Goal: Transaction & Acquisition: Subscribe to service/newsletter

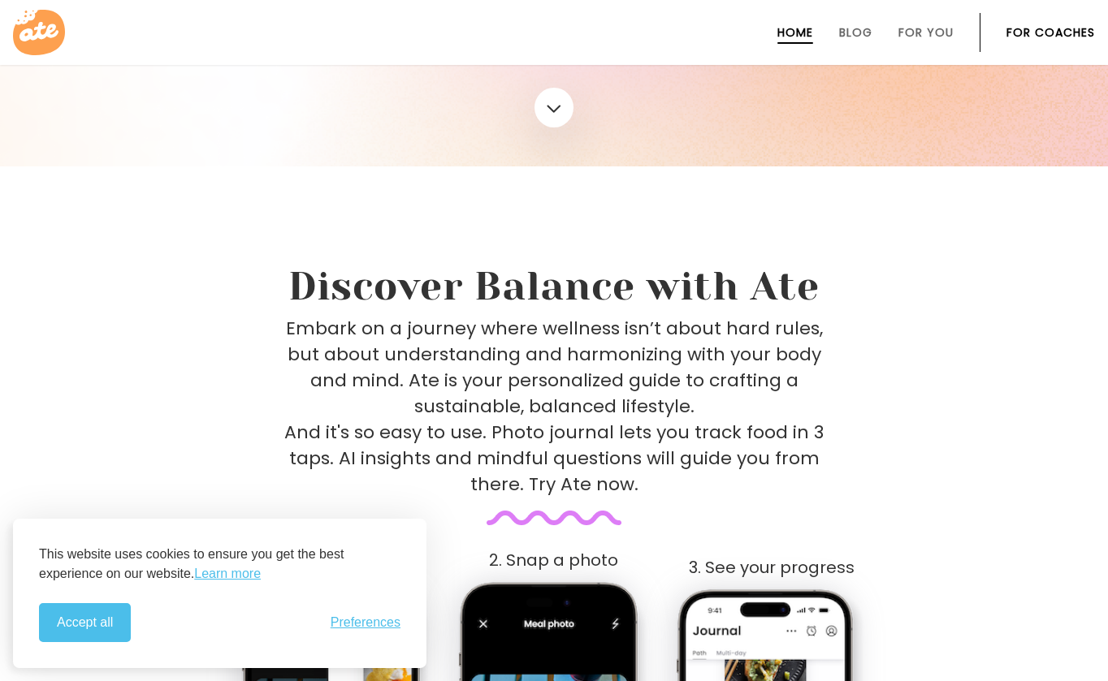
scroll to position [568, 0]
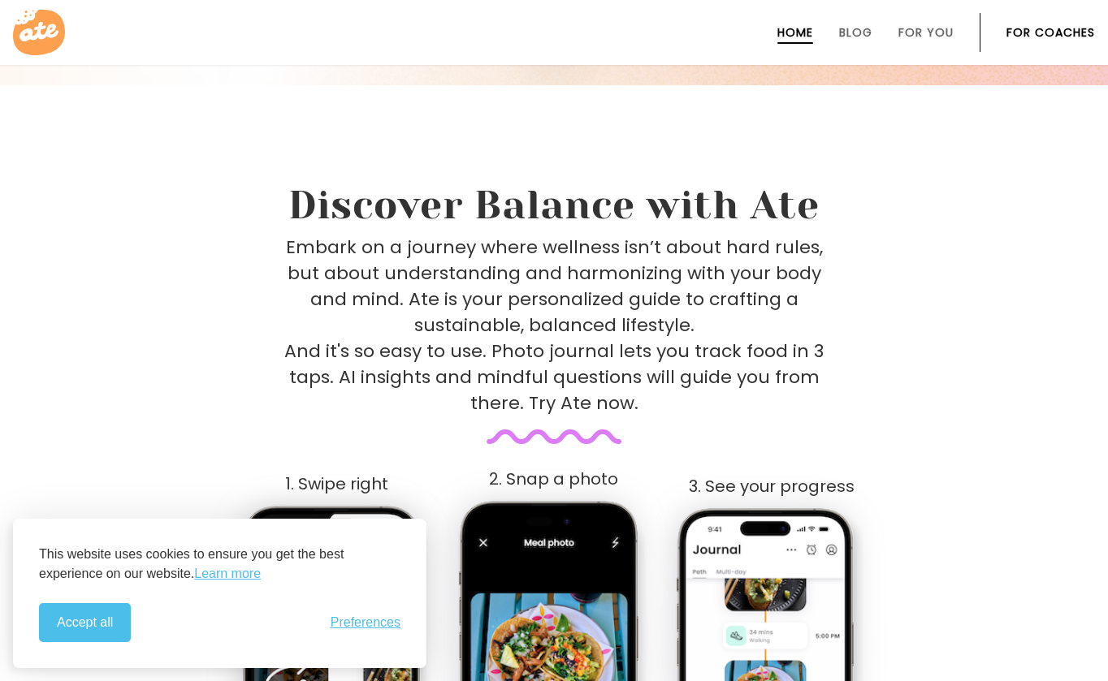
drag, startPoint x: 80, startPoint y: 629, endPoint x: 89, endPoint y: 629, distance: 9.7
click at [82, 629] on button "Accept all" at bounding box center [85, 622] width 92 height 39
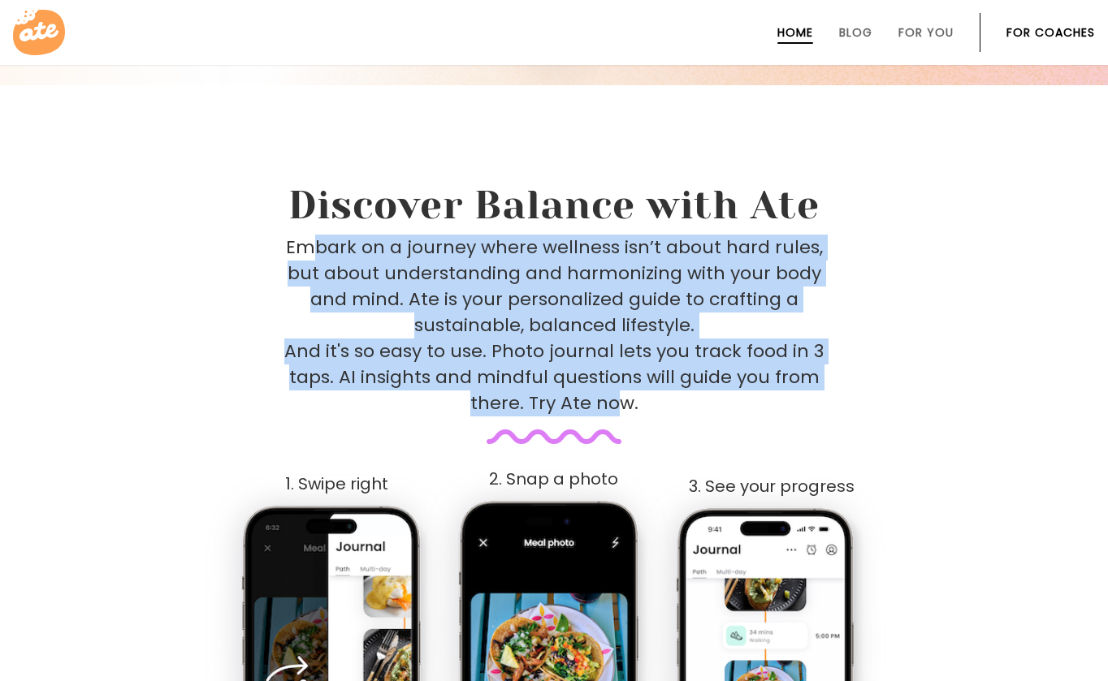
drag, startPoint x: 326, startPoint y: 245, endPoint x: 623, endPoint y: 409, distance: 339.5
click at [623, 409] on p "Embark on a journey where wellness isn’t about hard rules, but about understand…" at bounding box center [553, 326] width 539 height 182
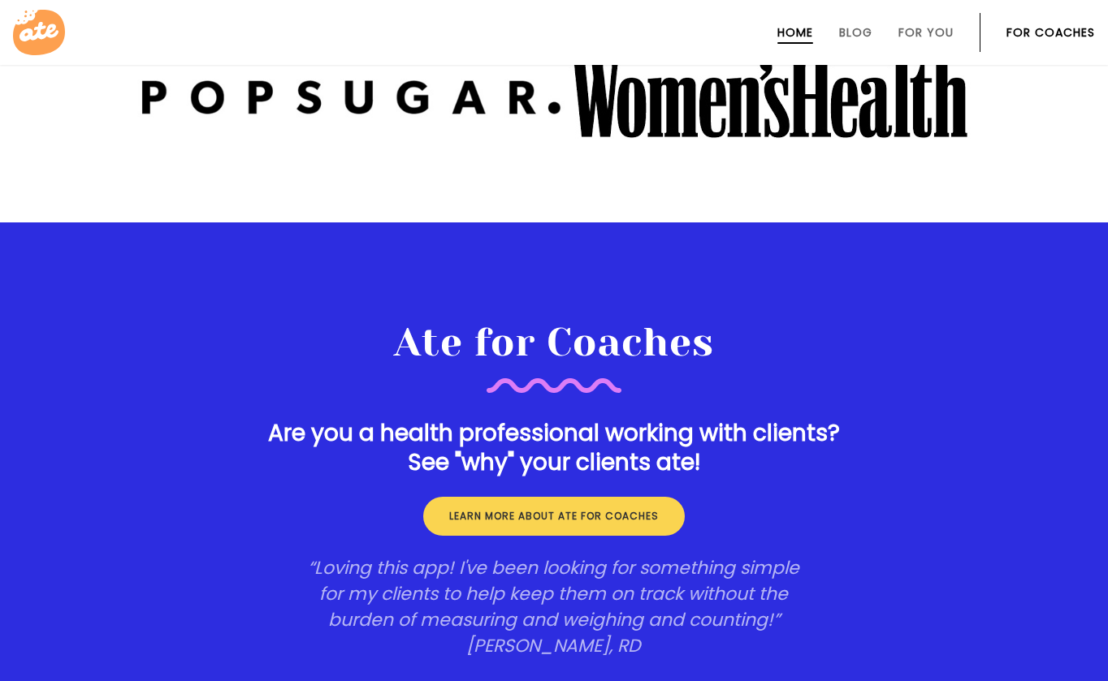
scroll to position [2517, 0]
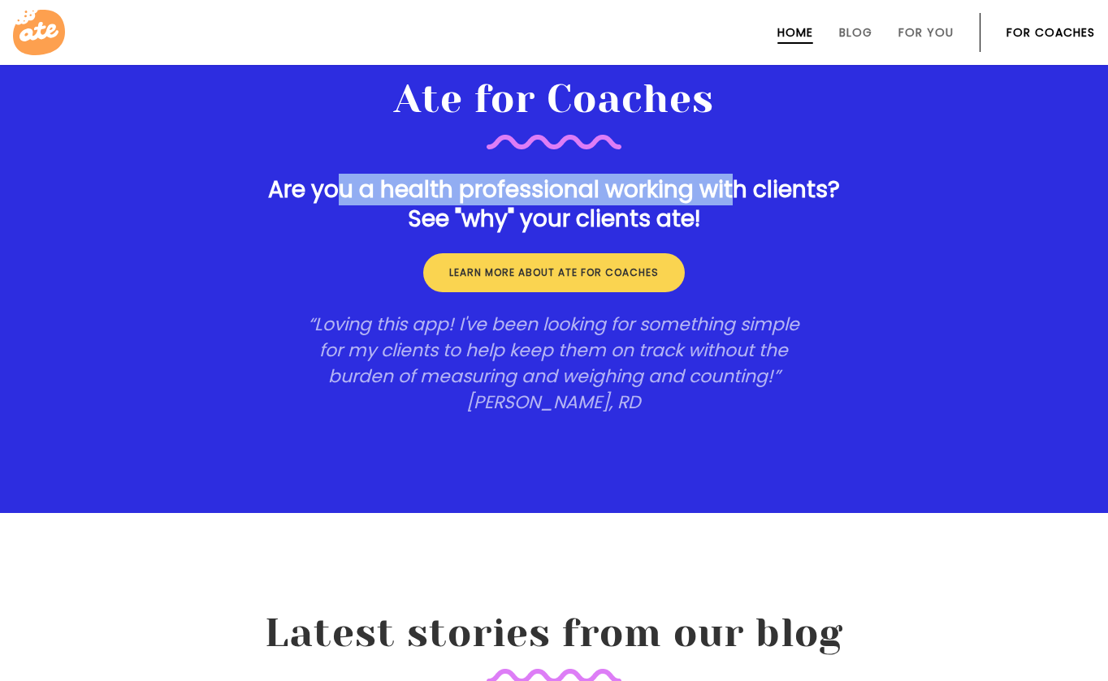
drag, startPoint x: 422, startPoint y: 198, endPoint x: 736, endPoint y: 200, distance: 313.4
click at [736, 200] on h3 "Are you a health professional working with clients? See "why" your clients ate!" at bounding box center [553, 204] width 641 height 58
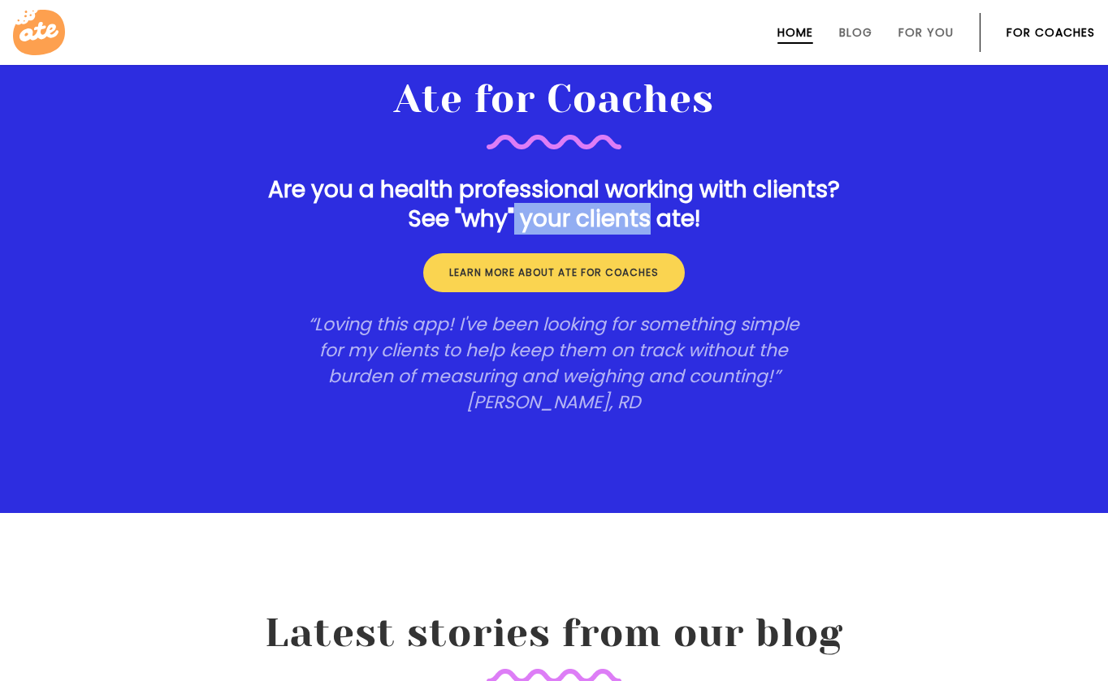
drag, startPoint x: 630, startPoint y: 216, endPoint x: 516, endPoint y: 212, distance: 114.6
click at [516, 212] on h3 "Are you a health professional working with clients? See "why" your clients ate!" at bounding box center [553, 204] width 641 height 58
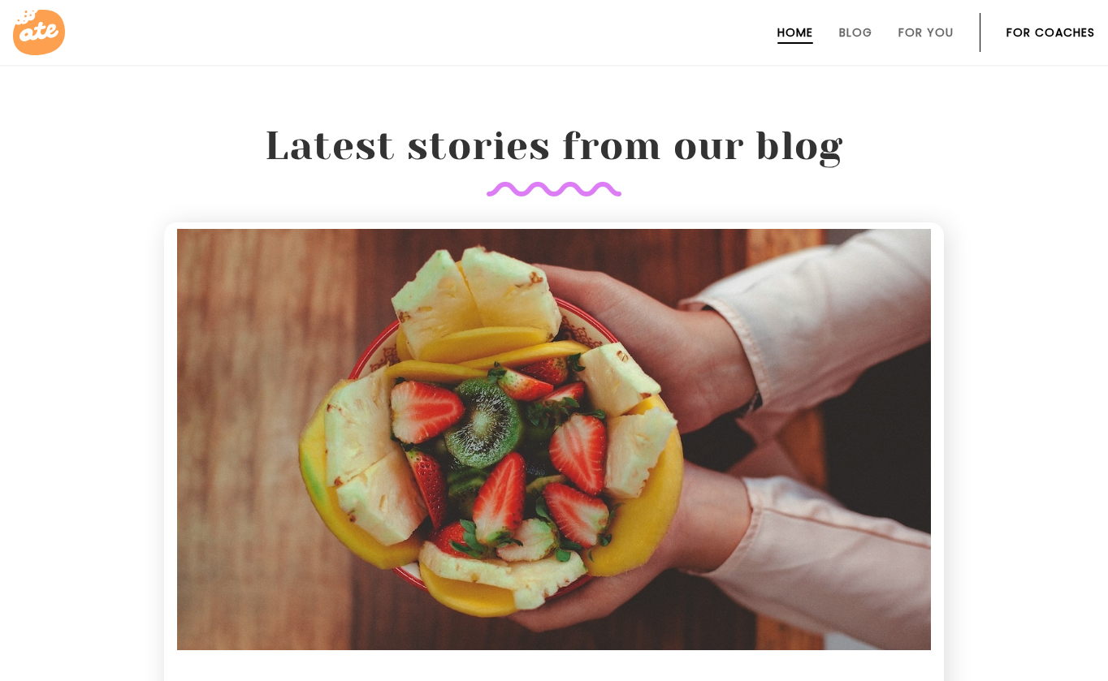
scroll to position [2436, 0]
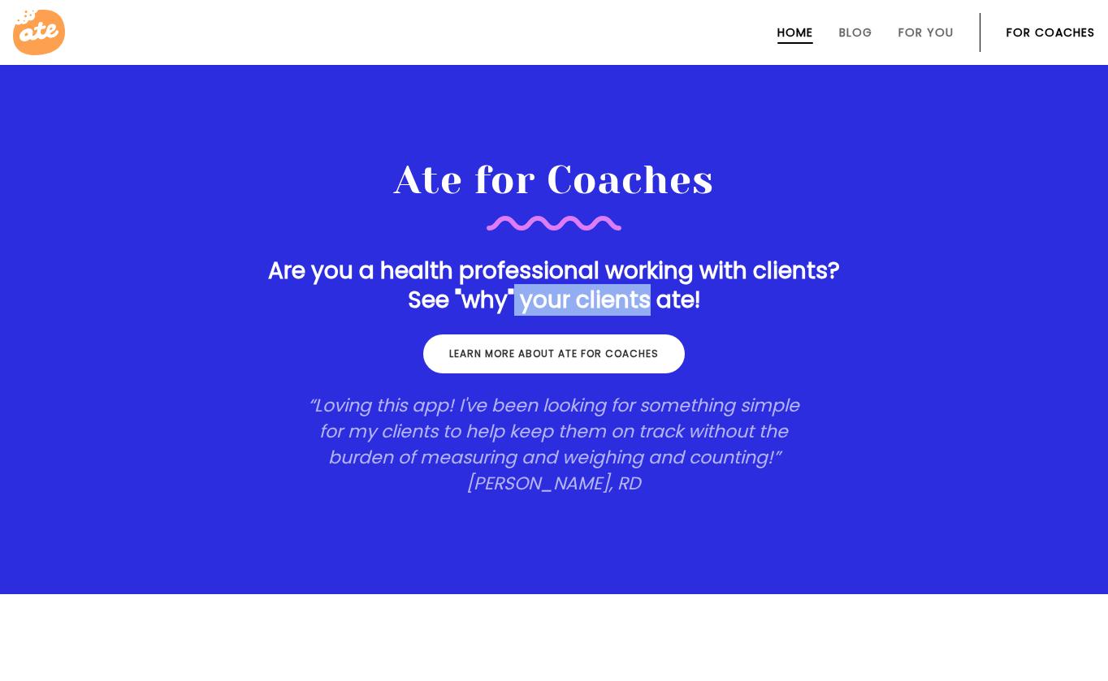
click at [545, 352] on link "Learn more about ate for coaches" at bounding box center [553, 354] width 261 height 39
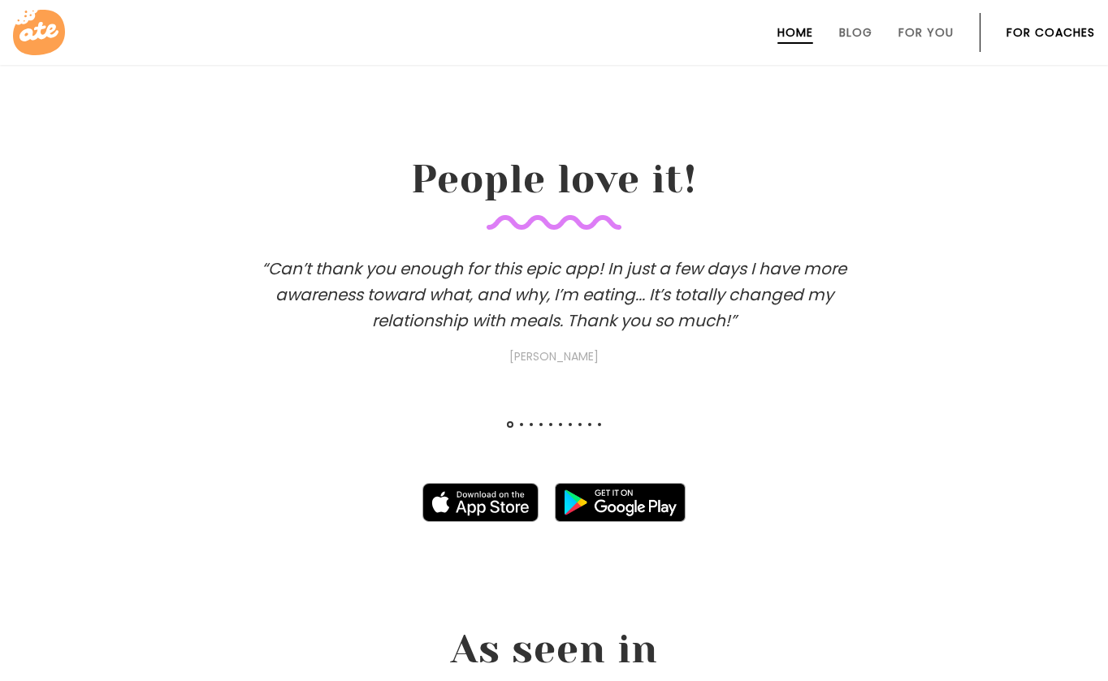
scroll to position [974, 0]
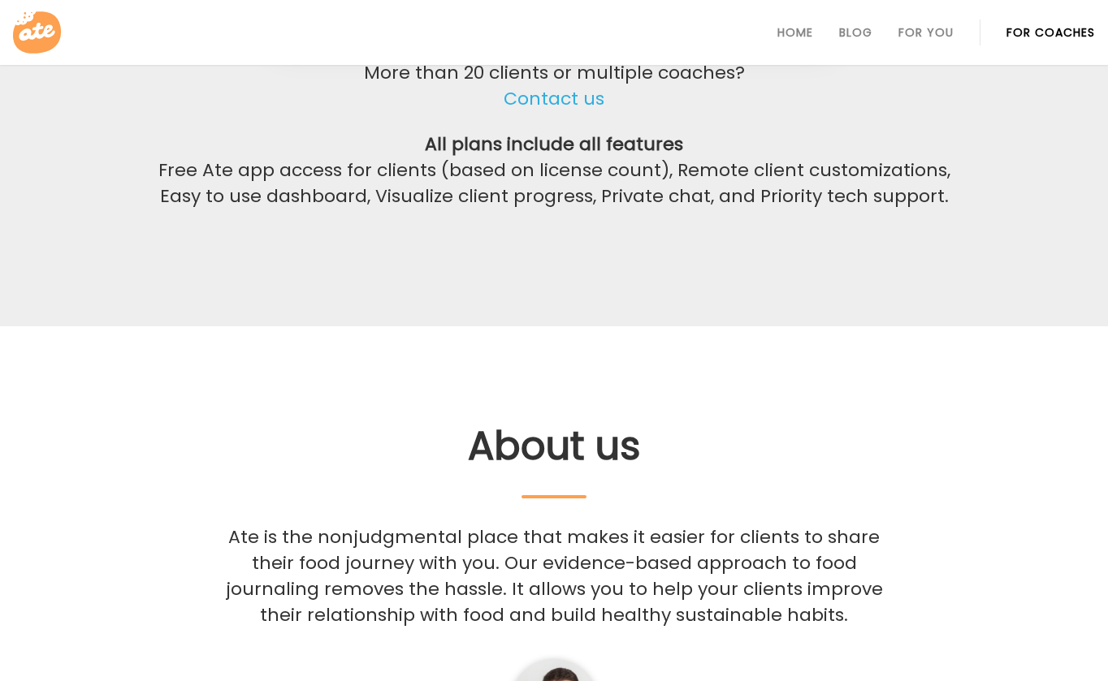
scroll to position [3604, 0]
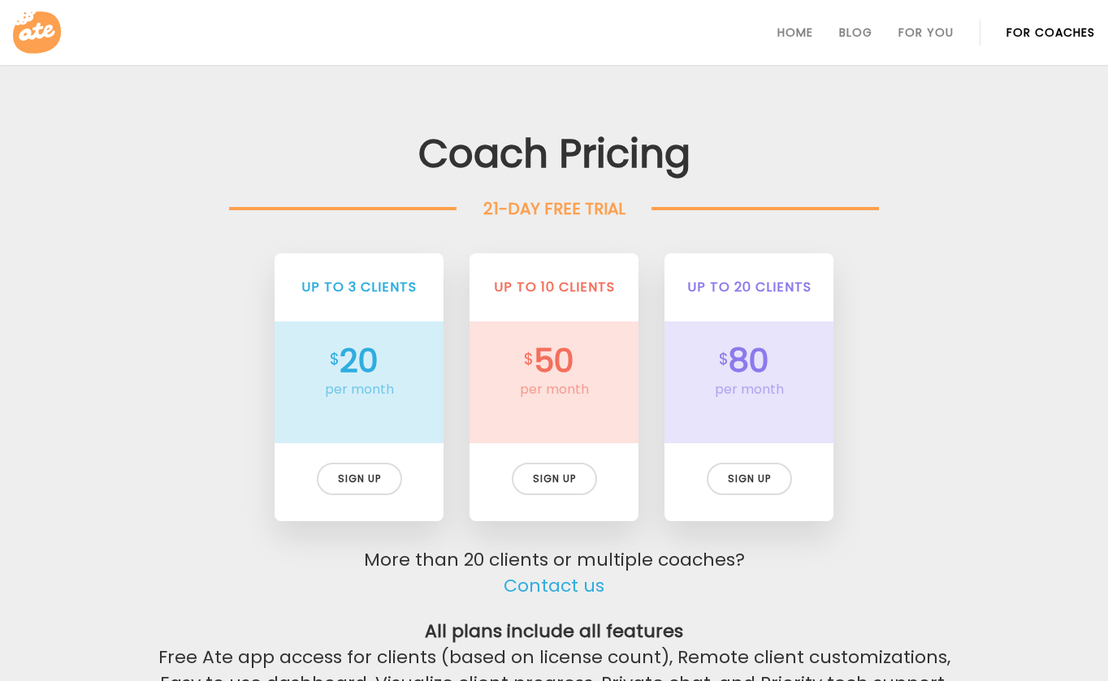
drag, startPoint x: 358, startPoint y: 477, endPoint x: 369, endPoint y: 461, distance: 19.4
click at [357, 477] on div "Sign up" at bounding box center [359, 479] width 85 height 32
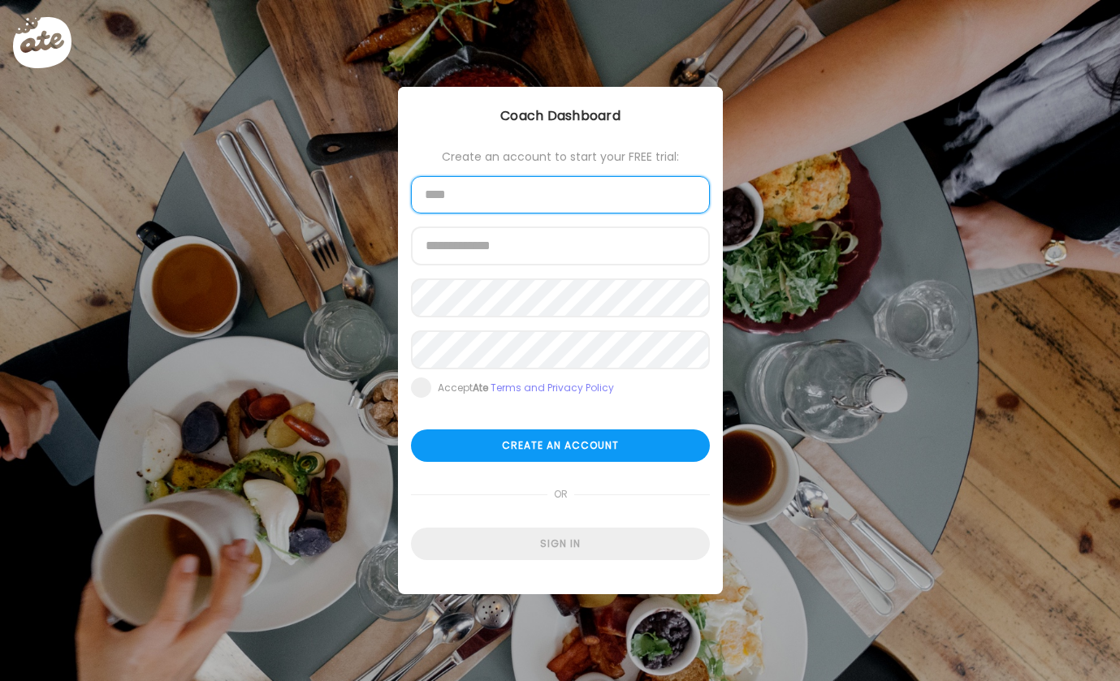
click at [469, 192] on input "text" at bounding box center [560, 194] width 299 height 37
type input "***"
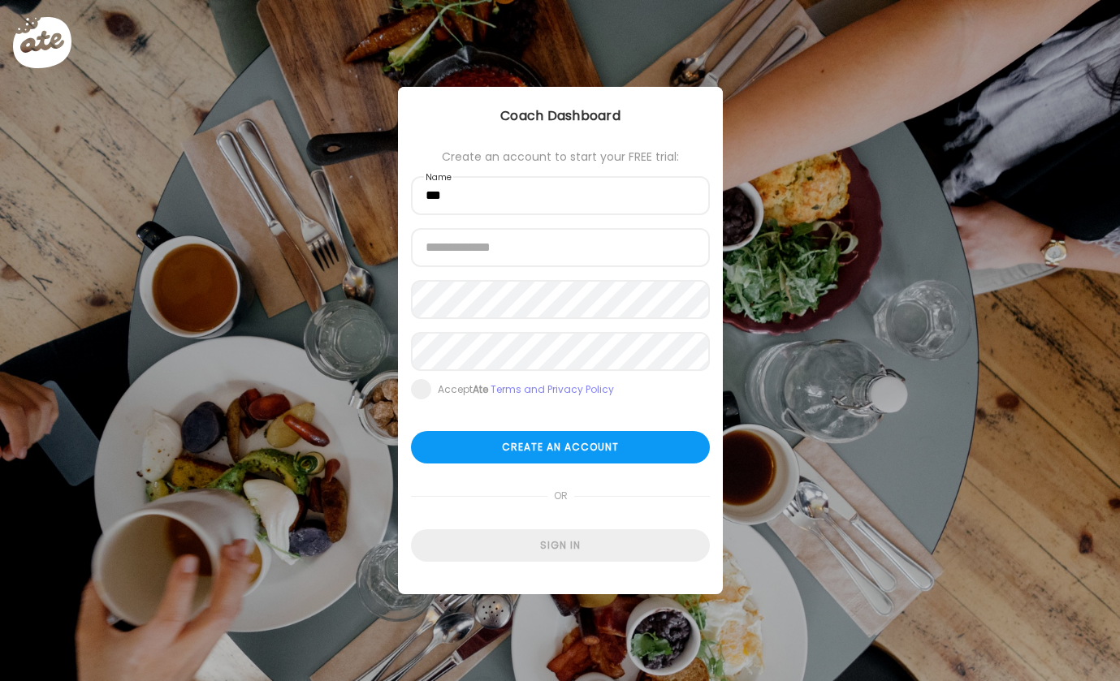
click at [460, 238] on label "Email address" at bounding box center [456, 233] width 64 height 13
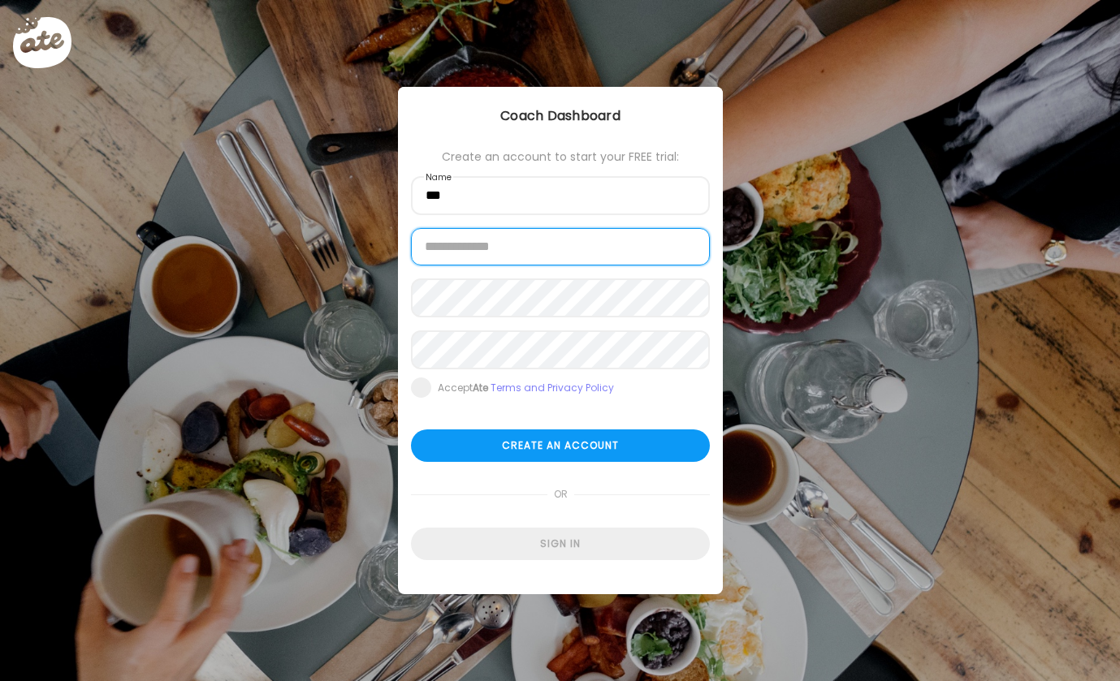
click at [485, 243] on input "email" at bounding box center [560, 246] width 299 height 37
type input "**********"
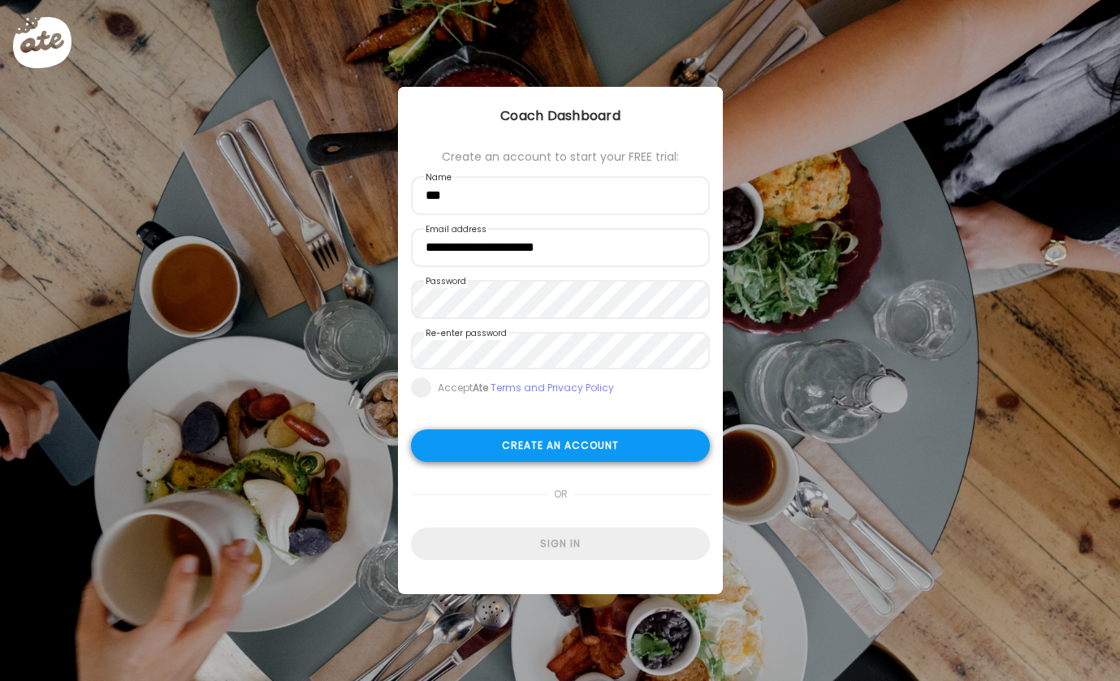
click at [573, 431] on div "Create an account" at bounding box center [560, 446] width 299 height 32
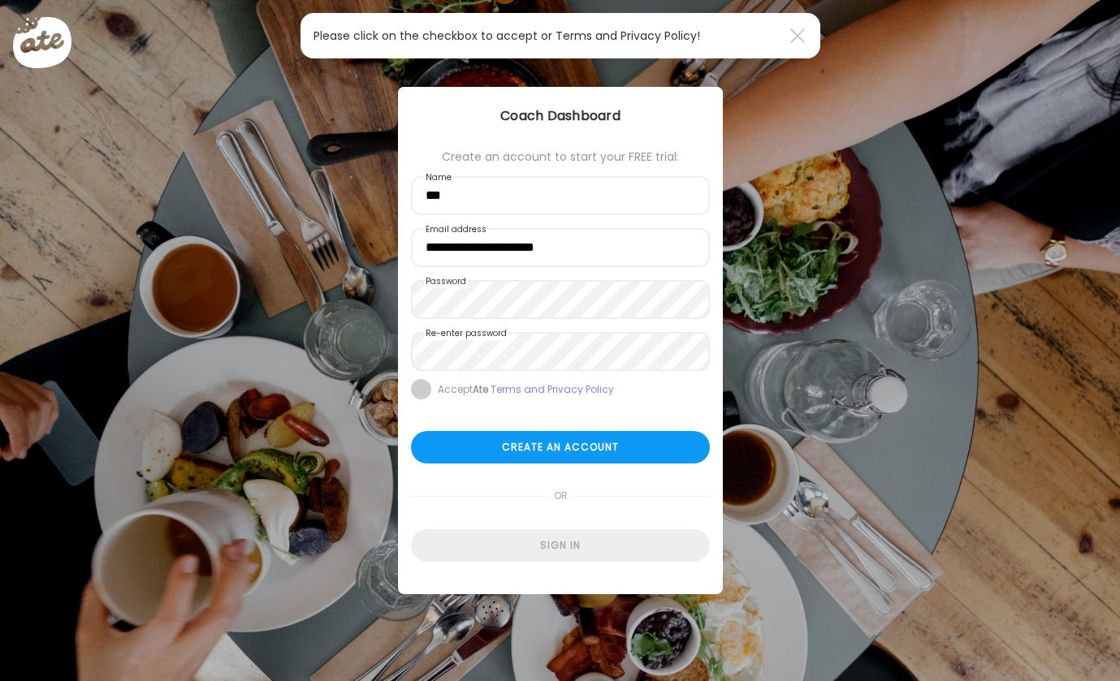
click at [428, 393] on span at bounding box center [421, 389] width 20 height 20
click at [502, 443] on div "Create an account" at bounding box center [560, 447] width 299 height 32
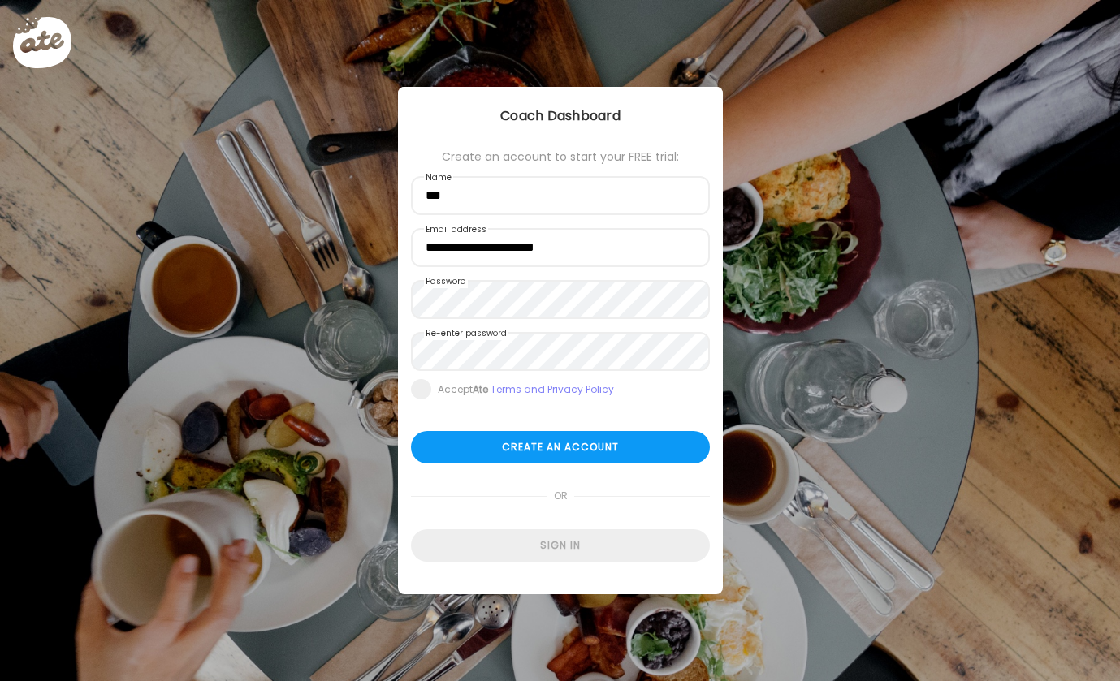
type input "***"
type input "**********"
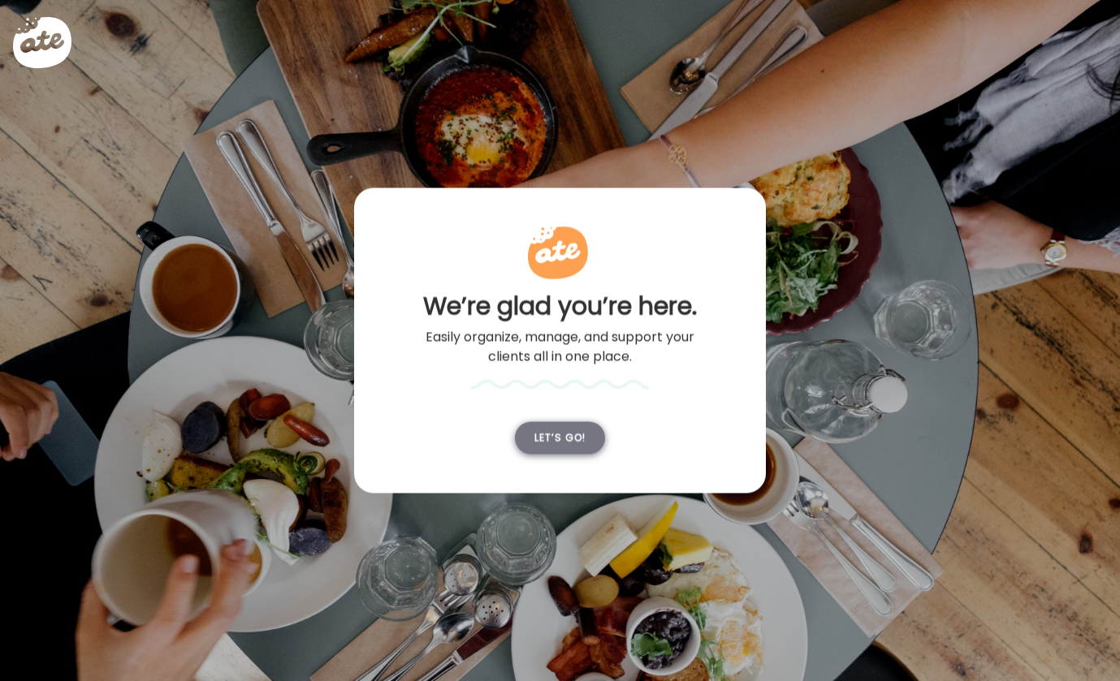
click at [560, 447] on div "Let’s go!" at bounding box center [560, 438] width 90 height 32
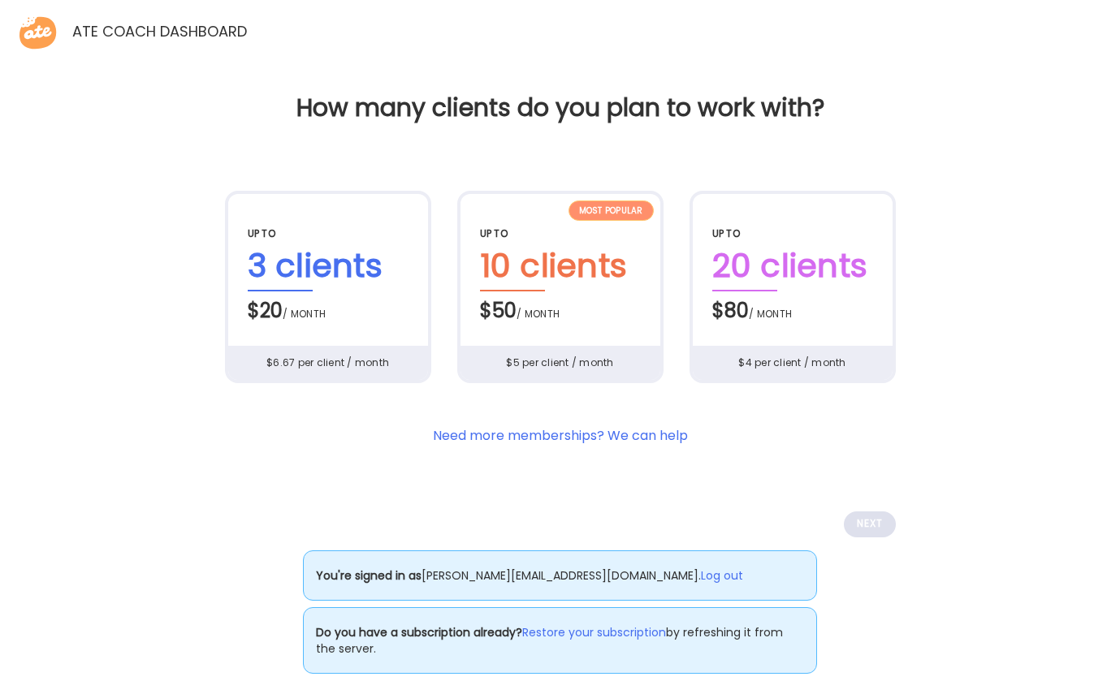
scroll to position [25, 0]
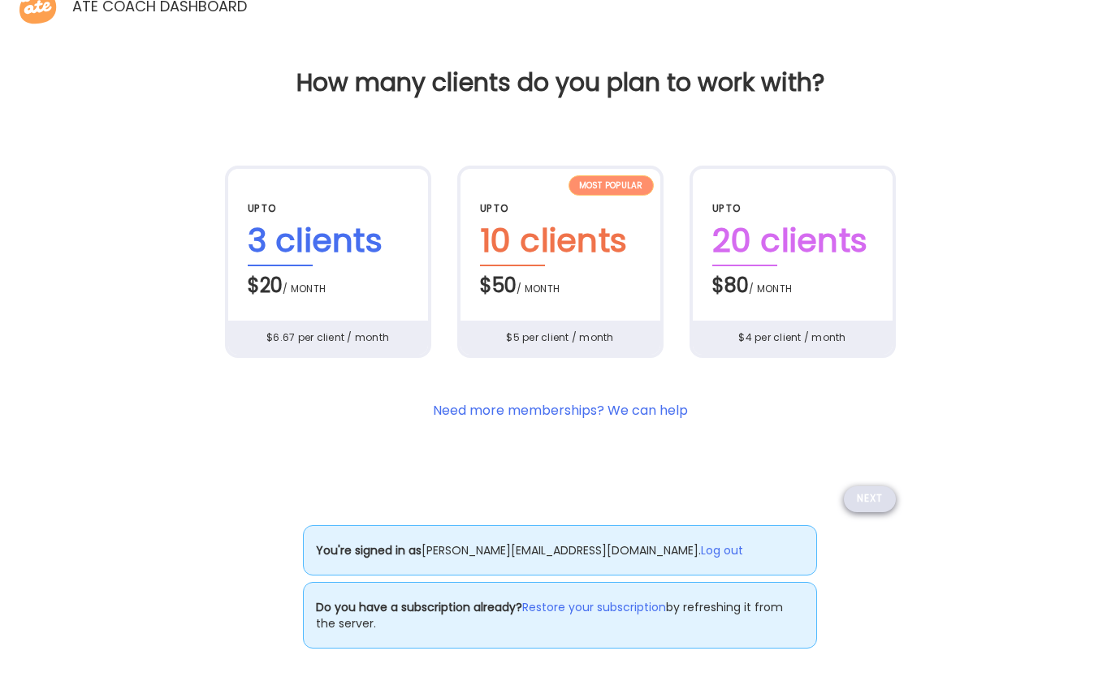
click at [860, 489] on div "Next" at bounding box center [870, 499] width 52 height 26
click at [854, 503] on div "Next" at bounding box center [870, 499] width 52 height 26
click at [539, 417] on section "Need more memberships? We can help" at bounding box center [560, 411] width 255 height 20
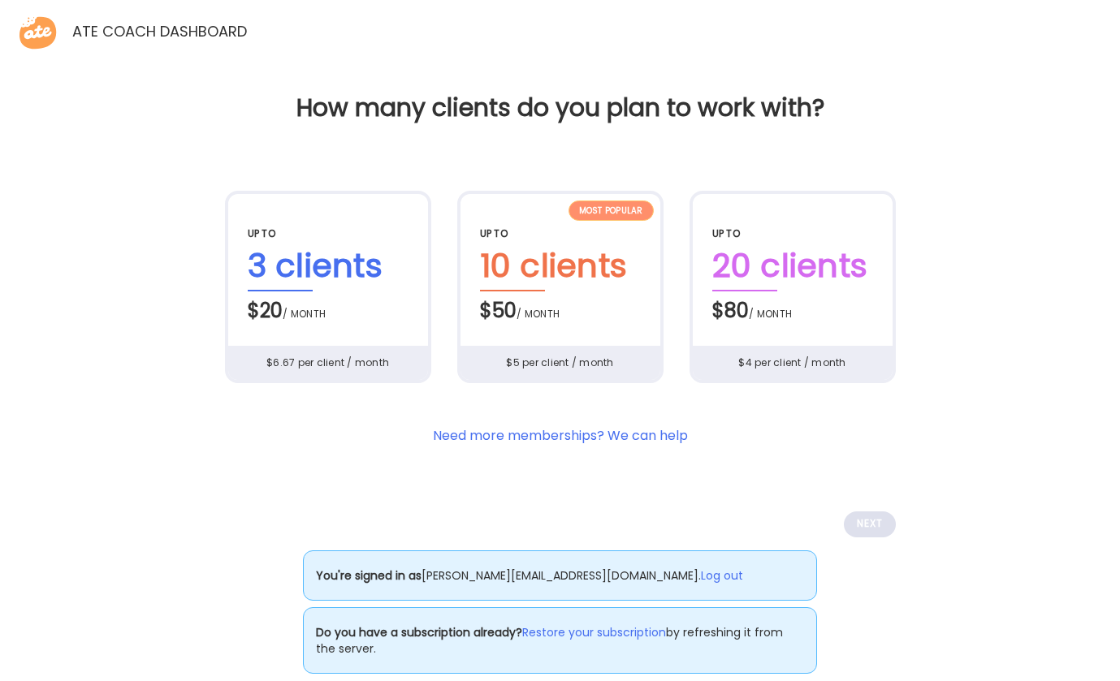
click at [252, 253] on div "3 clients" at bounding box center [328, 266] width 161 height 50
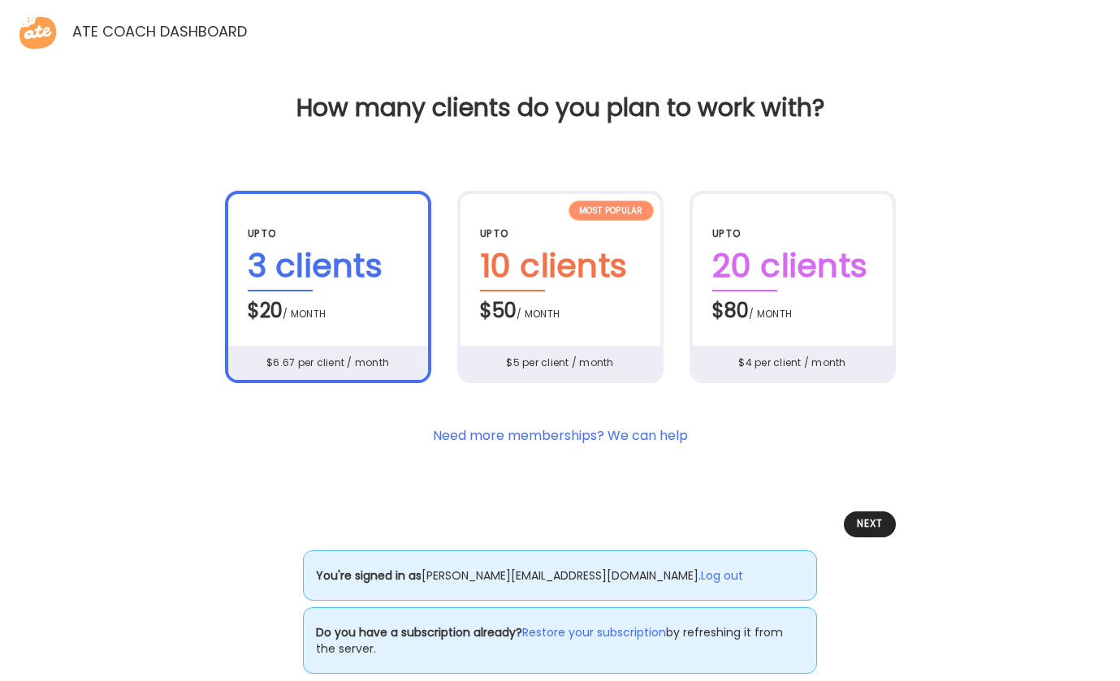
drag, startPoint x: 754, startPoint y: 288, endPoint x: 884, endPoint y: 446, distance: 204.7
click at [754, 287] on div "20 clients" at bounding box center [792, 266] width 161 height 50
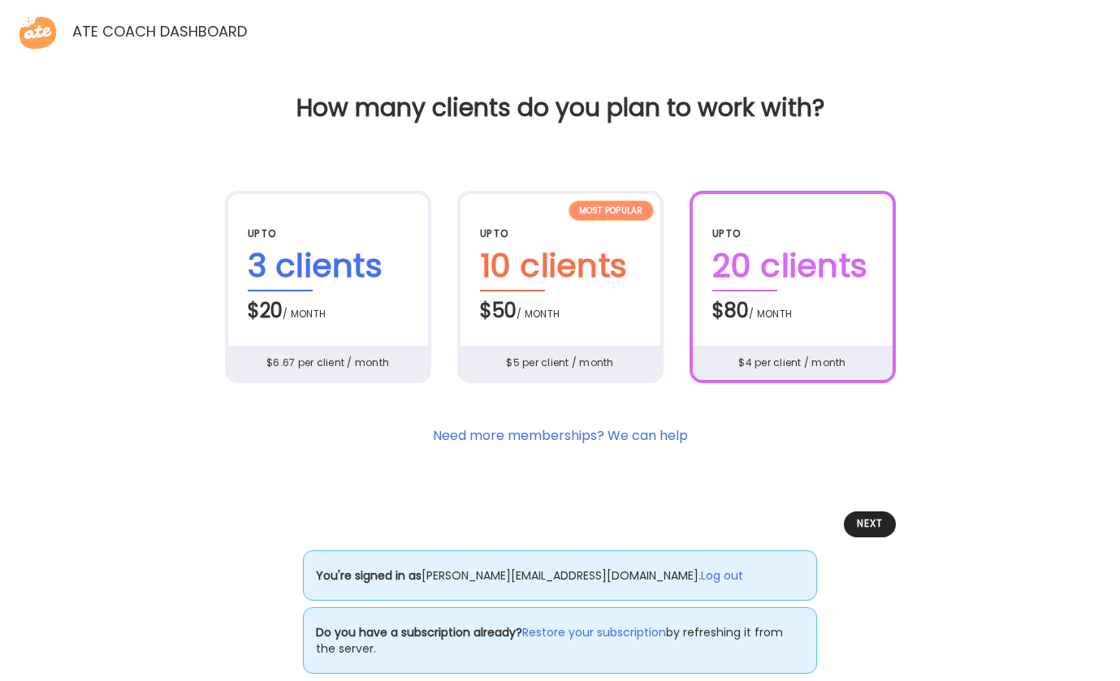
click at [862, 525] on div "Next" at bounding box center [870, 525] width 52 height 26
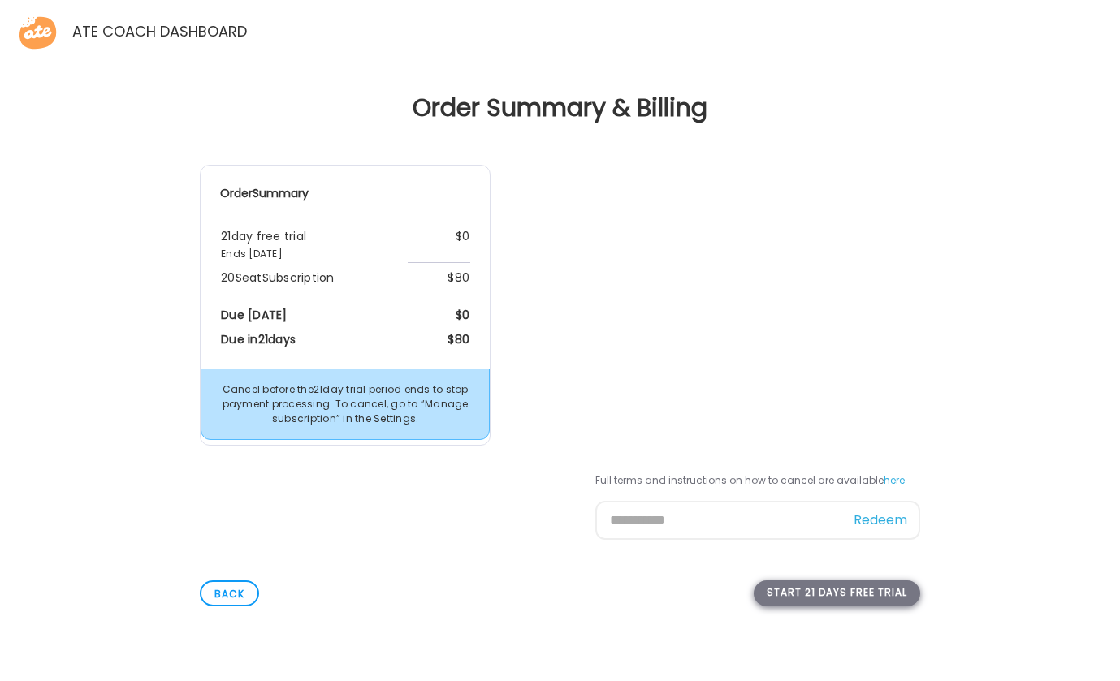
click at [862, 592] on div "Start 21 days free trial" at bounding box center [837, 594] width 166 height 26
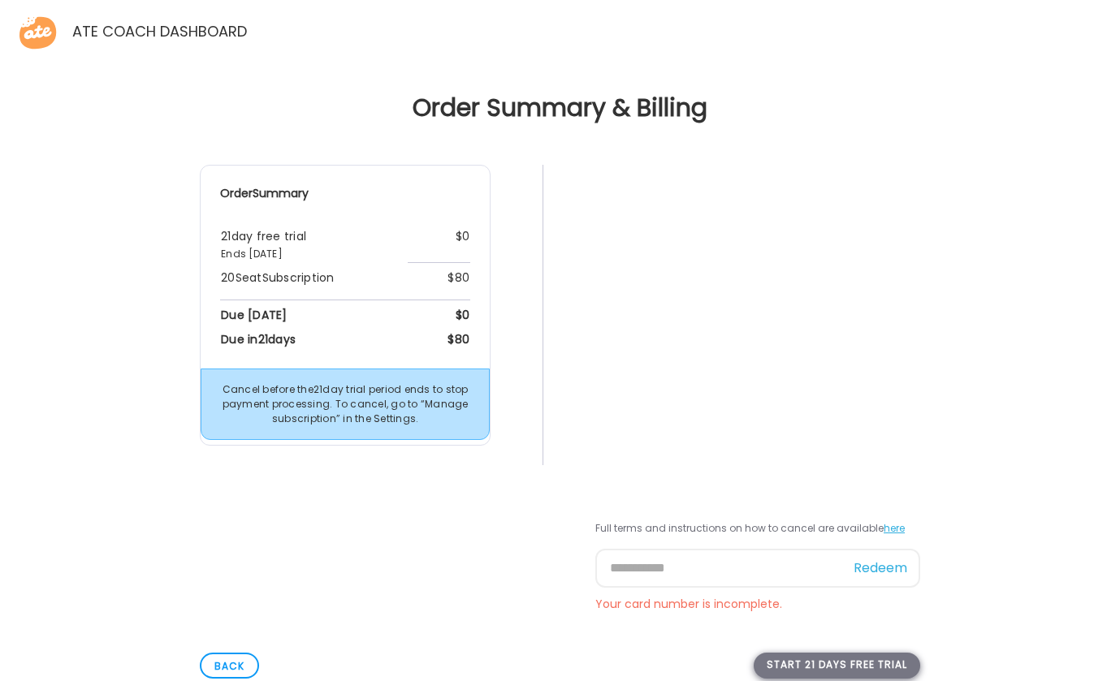
click at [851, 666] on div "Start 21 days free trial" at bounding box center [837, 666] width 166 height 26
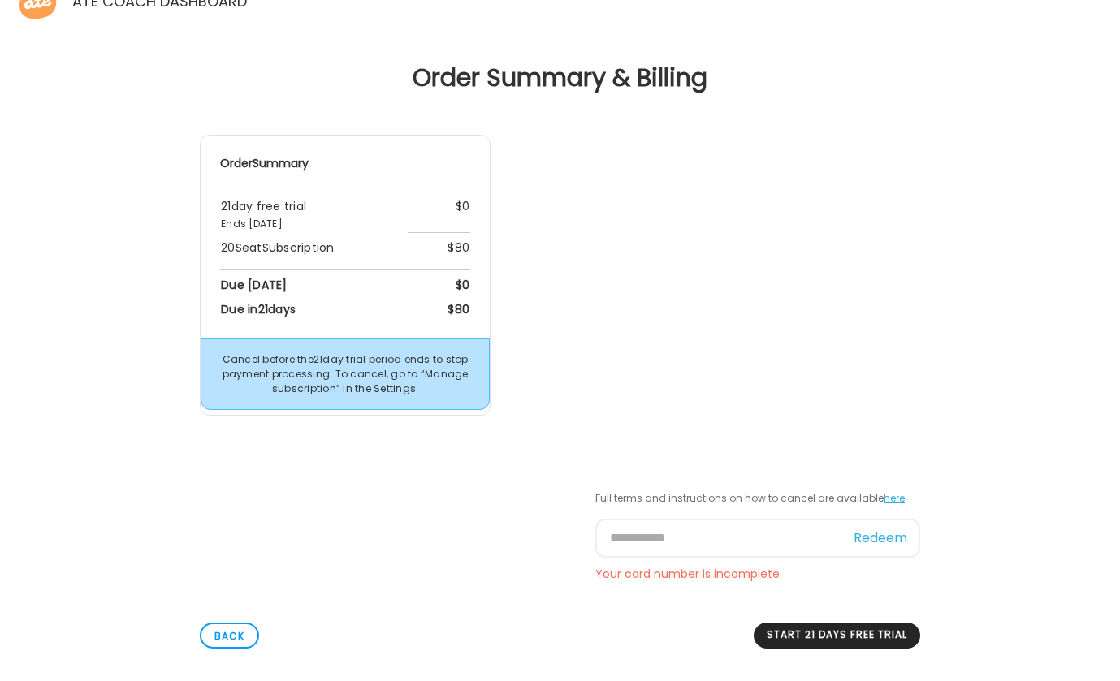
click at [850, 633] on div "Start 21 days free trial" at bounding box center [837, 636] width 166 height 26
click at [885, 499] on link "here" at bounding box center [893, 498] width 21 height 14
